Goal: Task Accomplishment & Management: Use online tool/utility

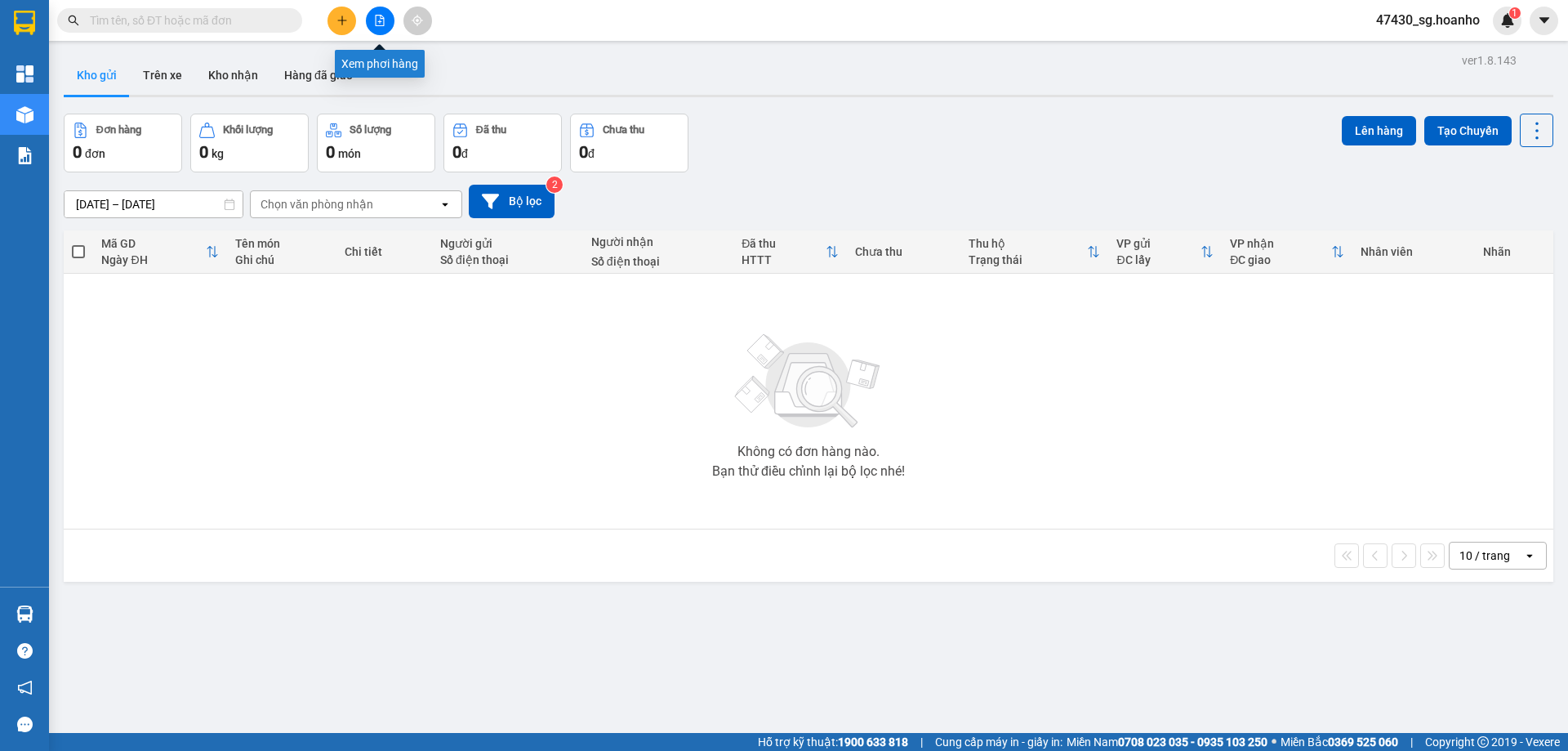
click at [385, 21] on icon "file-add" at bounding box center [379, 20] width 11 height 11
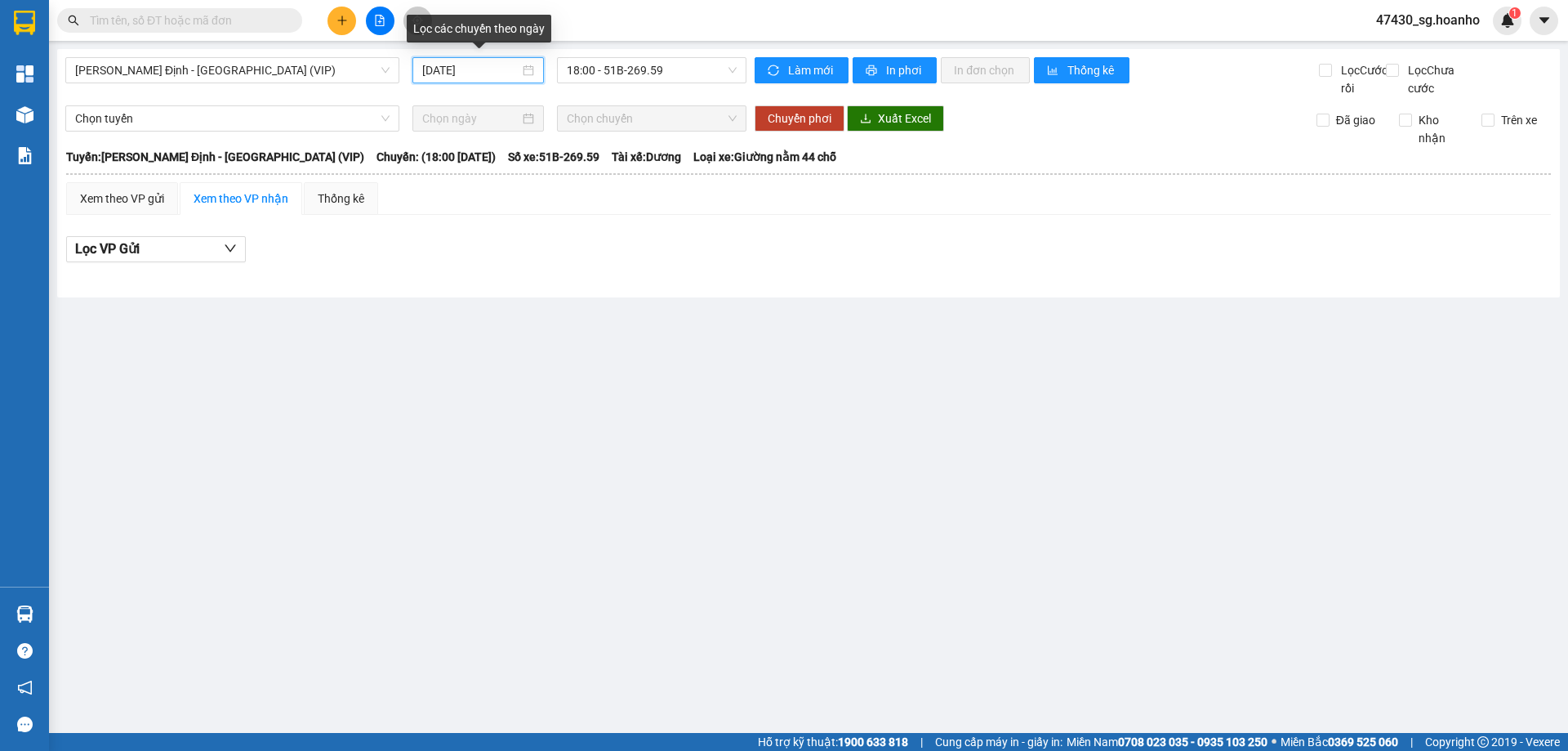
click at [472, 71] on input "12/09/2025" at bounding box center [471, 70] width 97 height 18
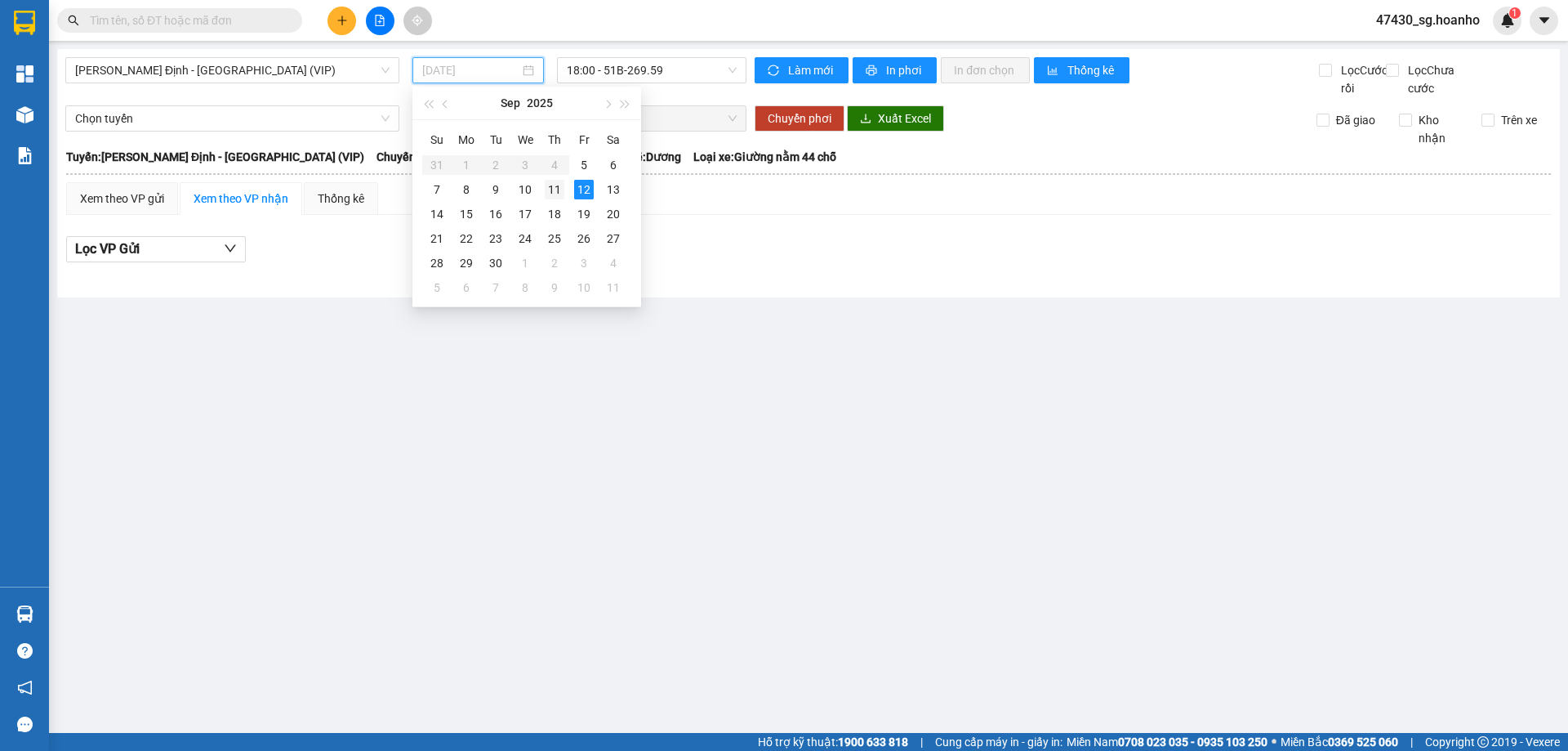
click at [551, 188] on div "11" at bounding box center [555, 189] width 19 height 19
type input "11/09/2025"
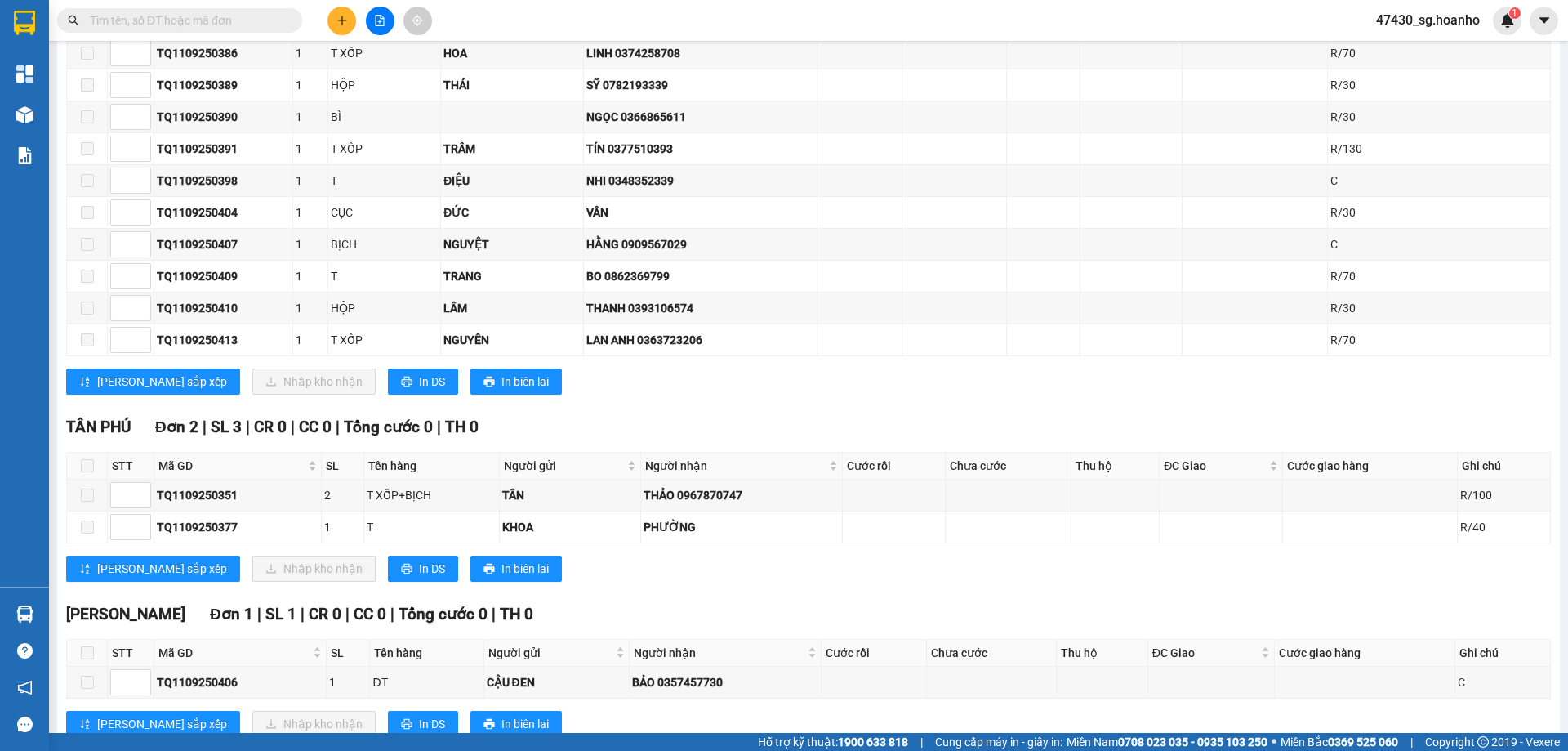
scroll to position [1414, 0]
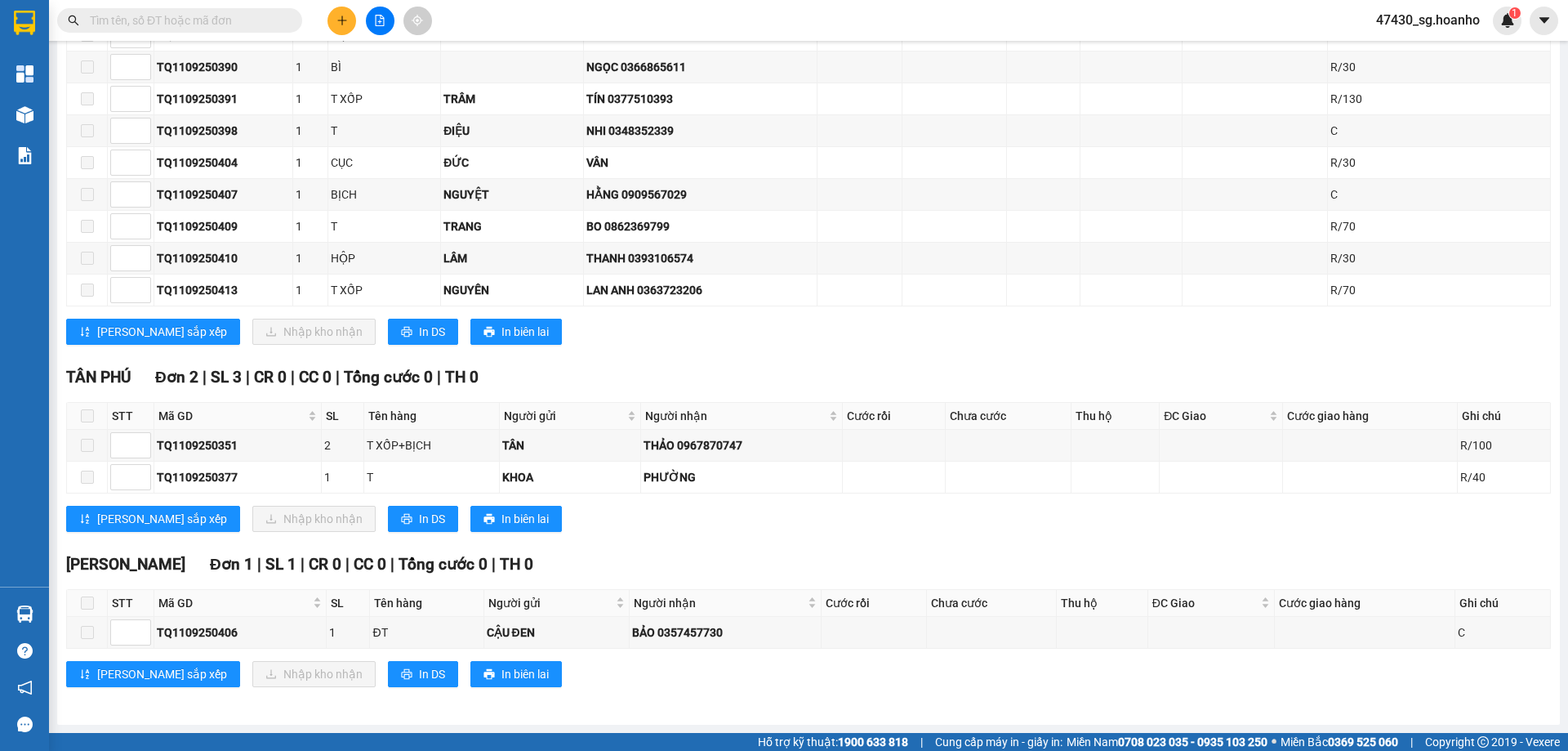
click at [246, 10] on span at bounding box center [179, 20] width 245 height 25
click at [182, 21] on input "text" at bounding box center [186, 20] width 192 height 18
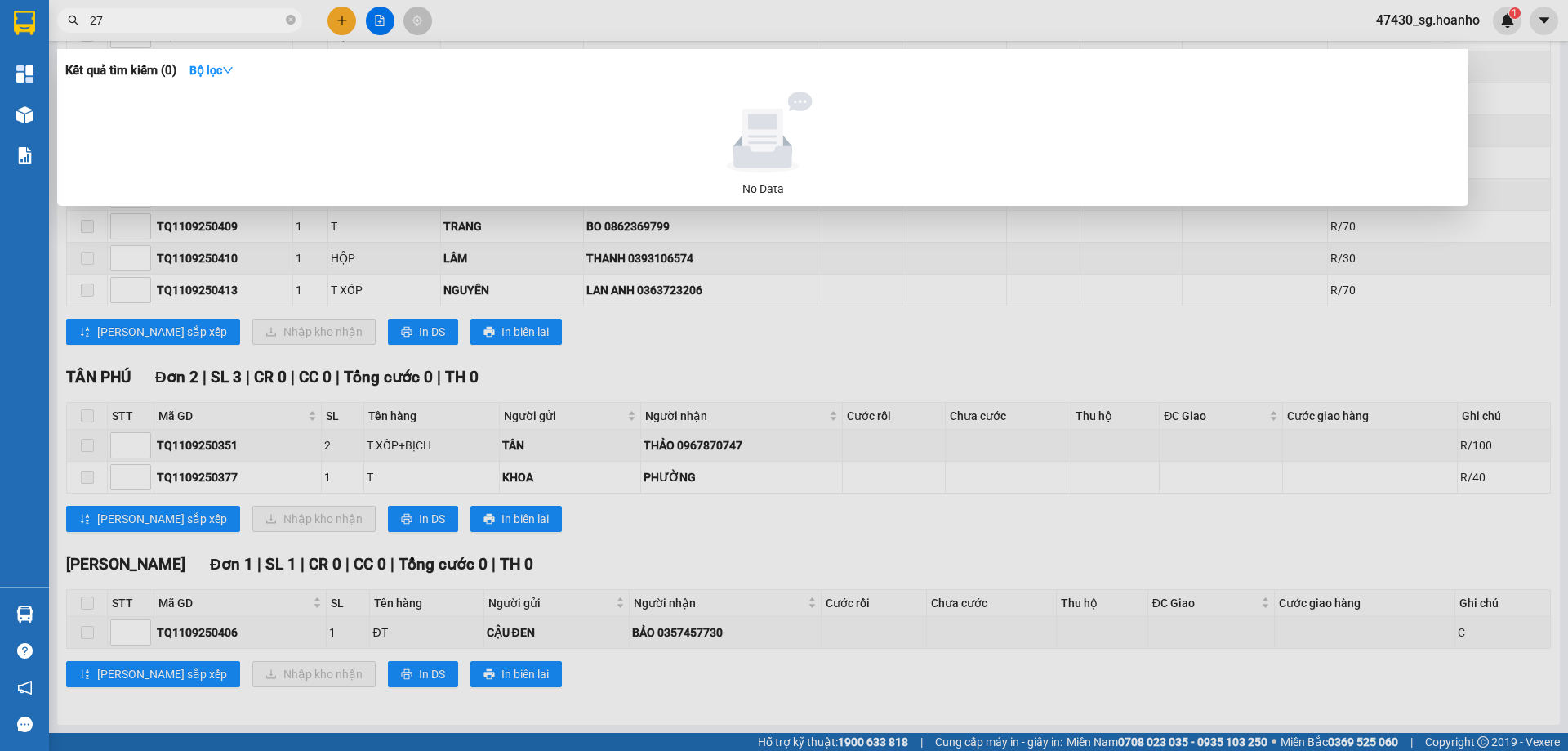
type input "279"
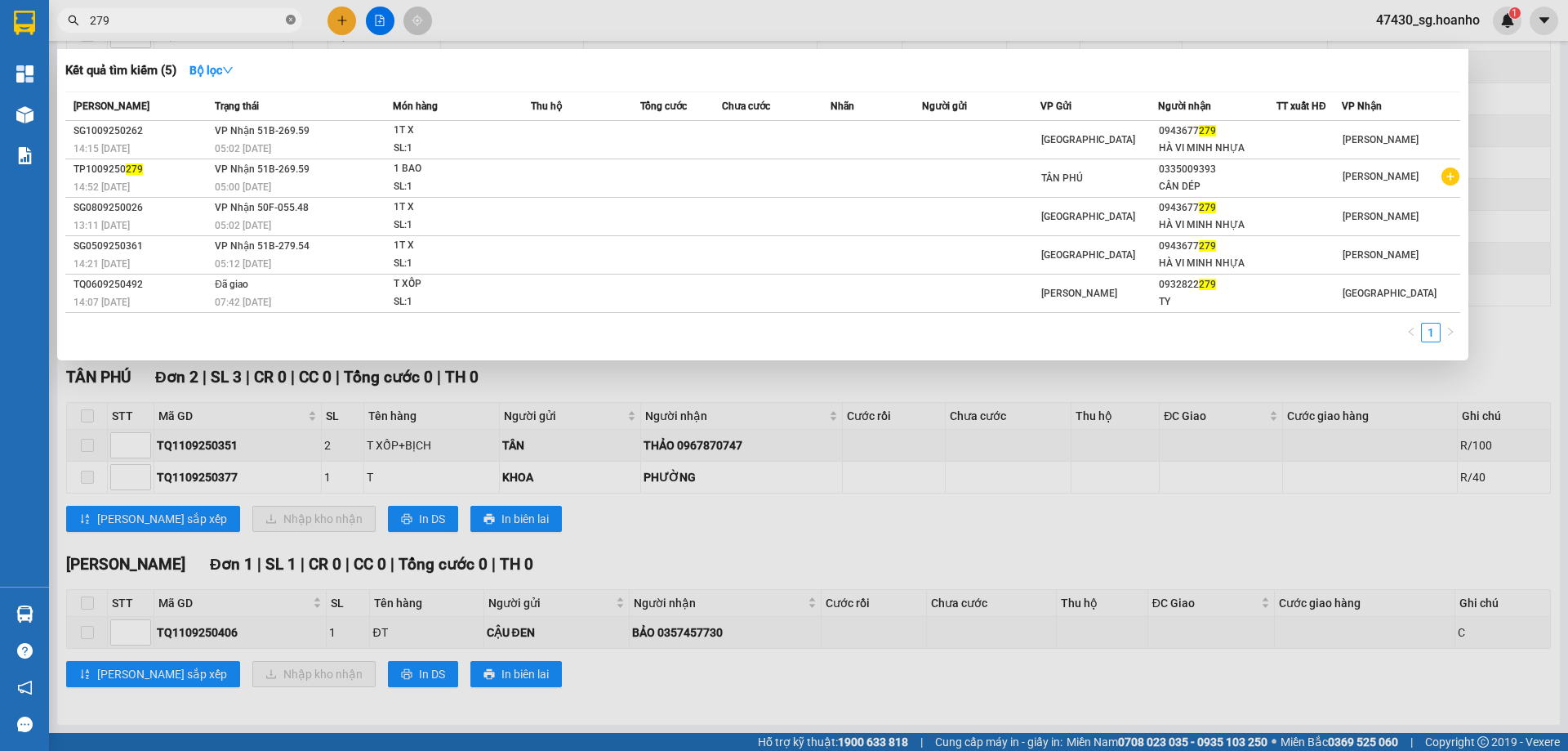
click at [291, 17] on icon "close-circle" at bounding box center [290, 19] width 10 height 10
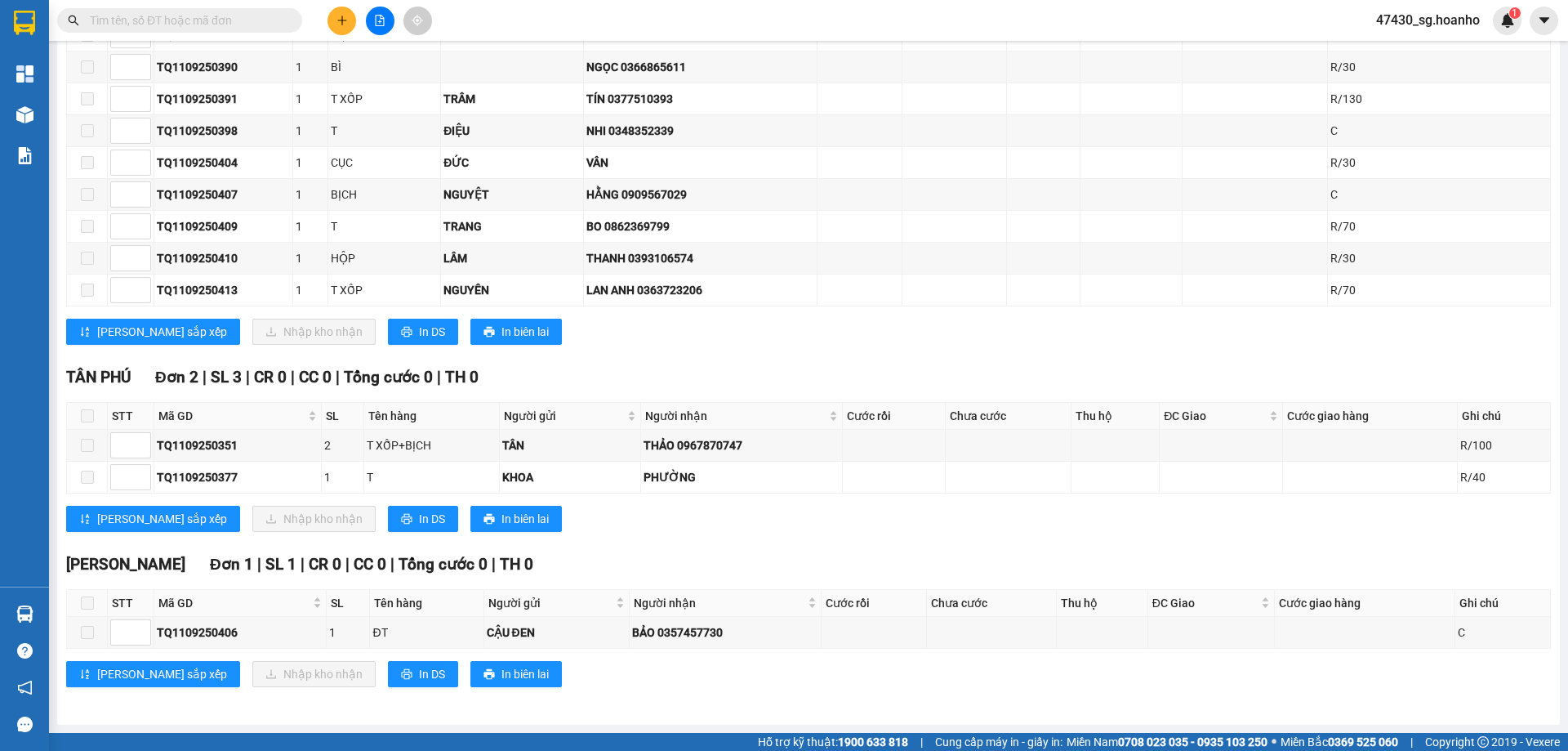
click at [139, 19] on input "text" at bounding box center [186, 20] width 192 height 18
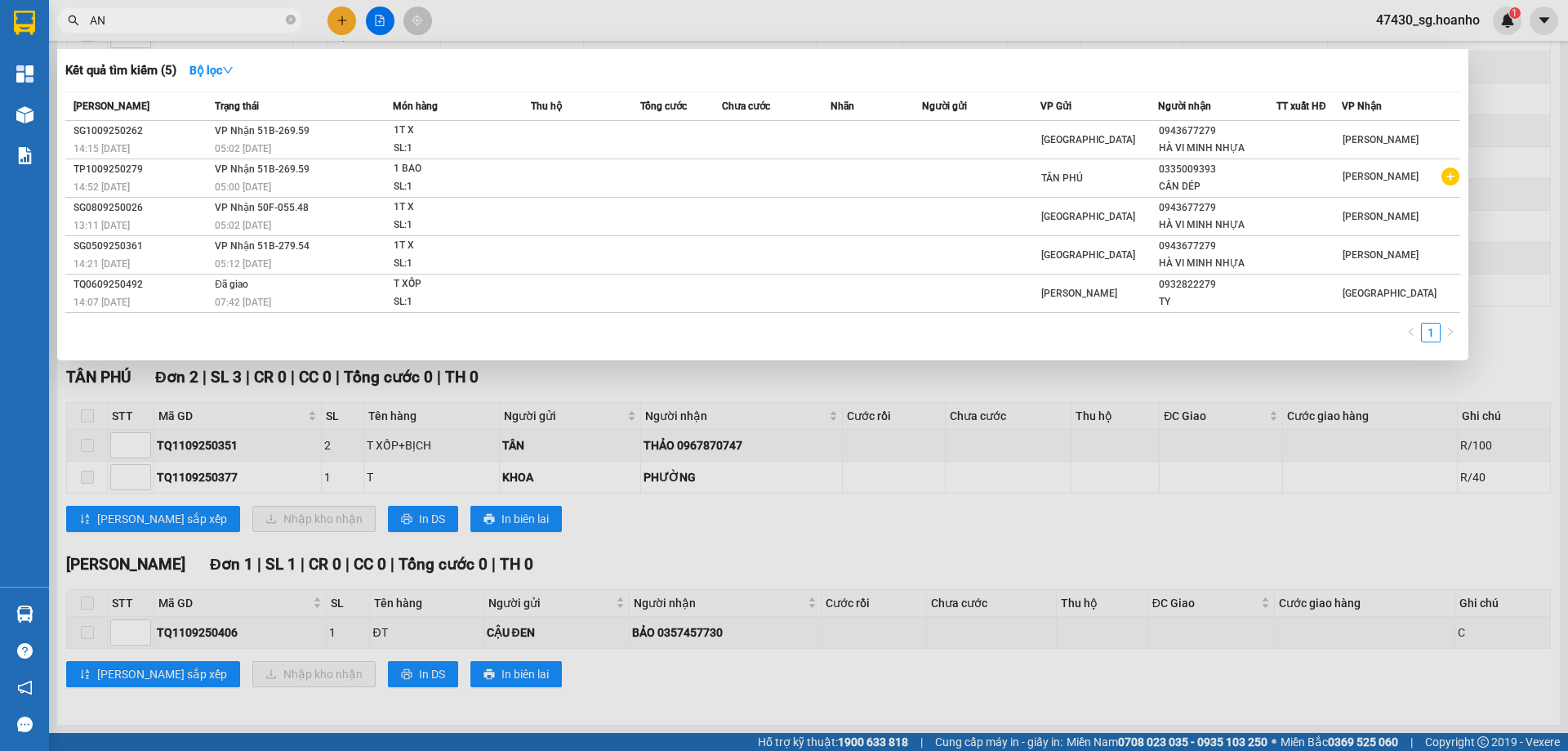
type input "A"
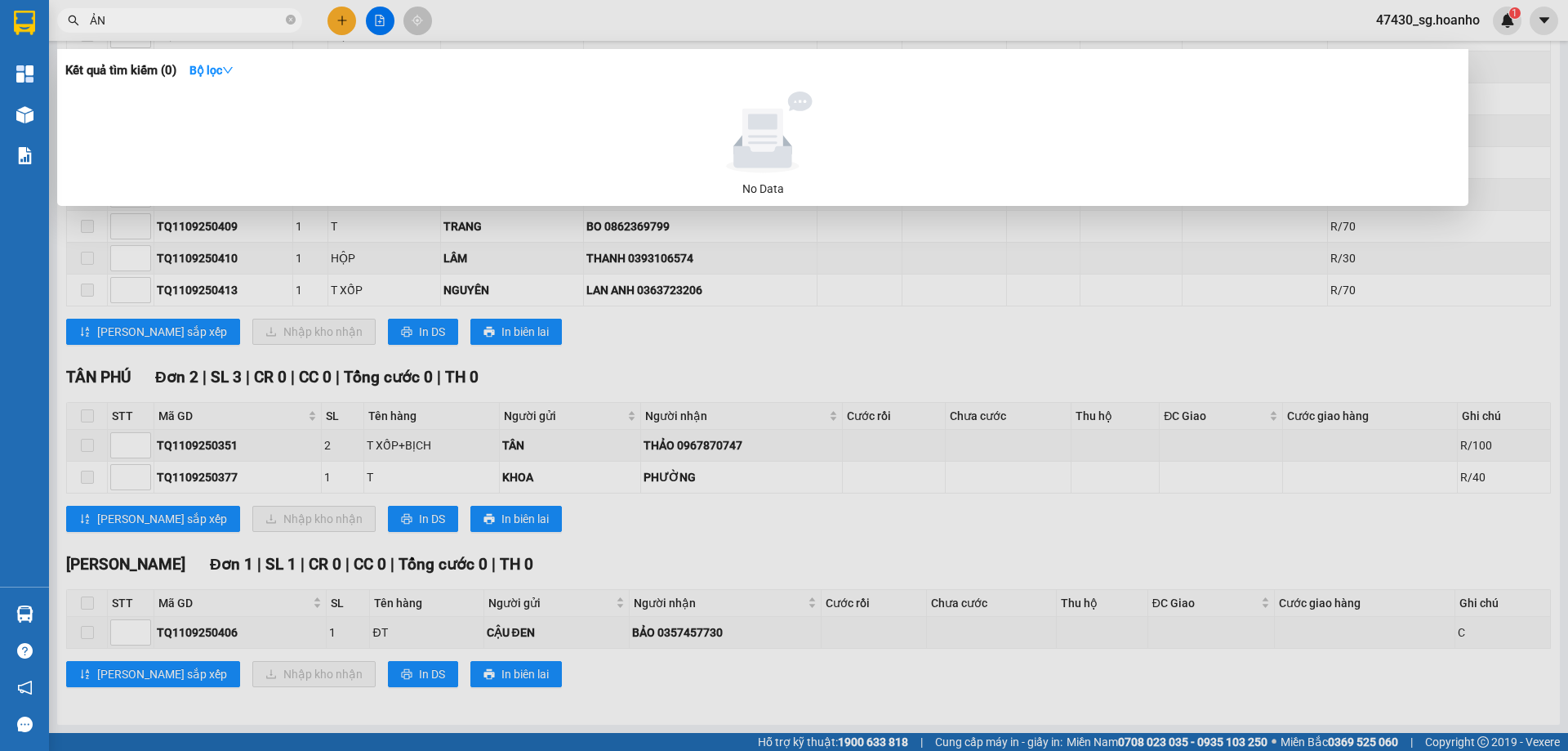
type input "Ả"
